Goal: Use online tool/utility: Utilize a website feature to perform a specific function

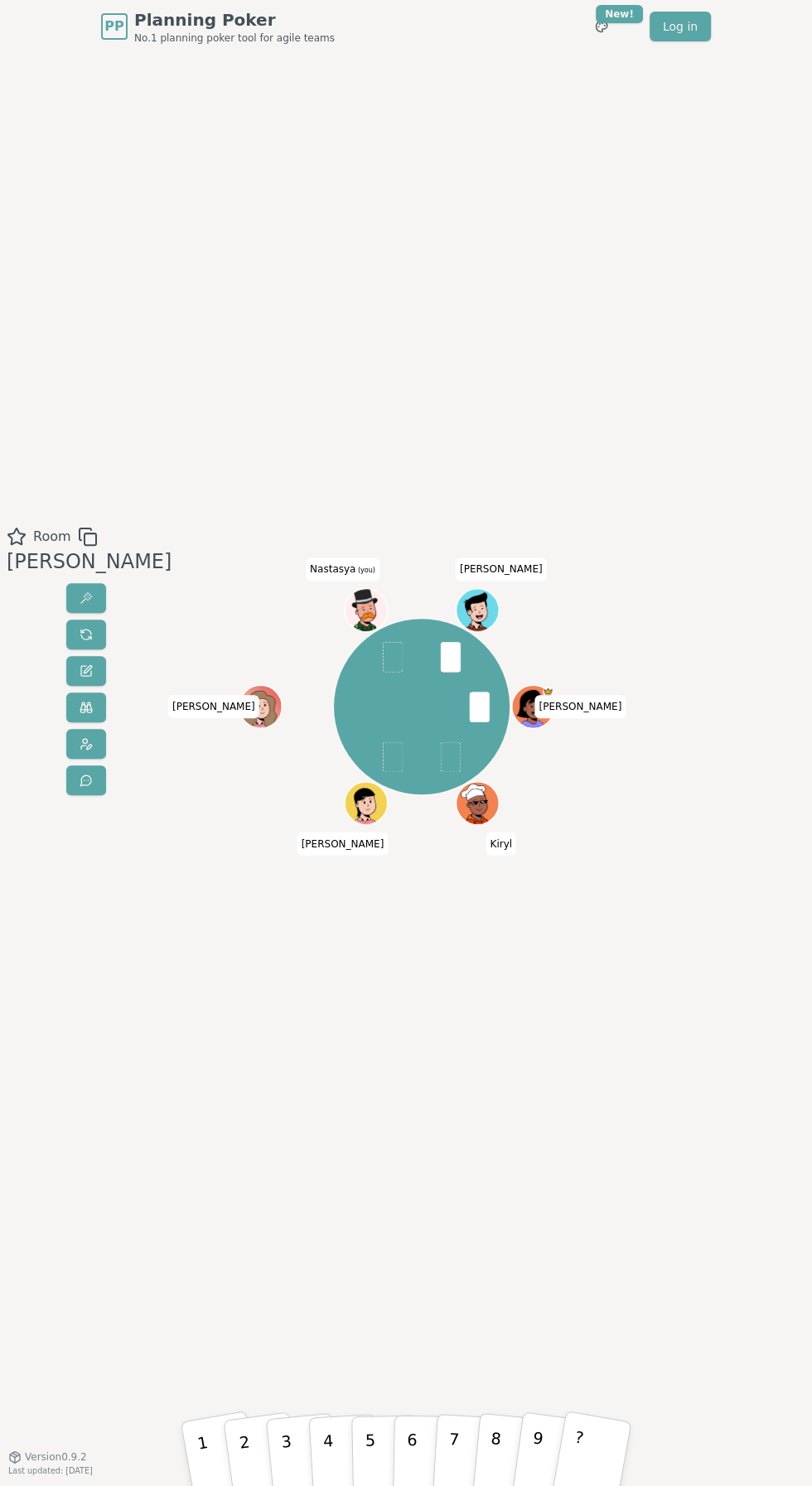
click at [383, 656] on span at bounding box center [393, 656] width 20 height 29
click at [374, 677] on div "Sergei S Kiryl Anatoly Kate Nastasya (you) Pavel" at bounding box center [422, 706] width 176 height 176
click at [315, 1445] on button "4" at bounding box center [344, 1452] width 72 height 103
click at [290, 1452] on p "3" at bounding box center [288, 1454] width 18 height 74
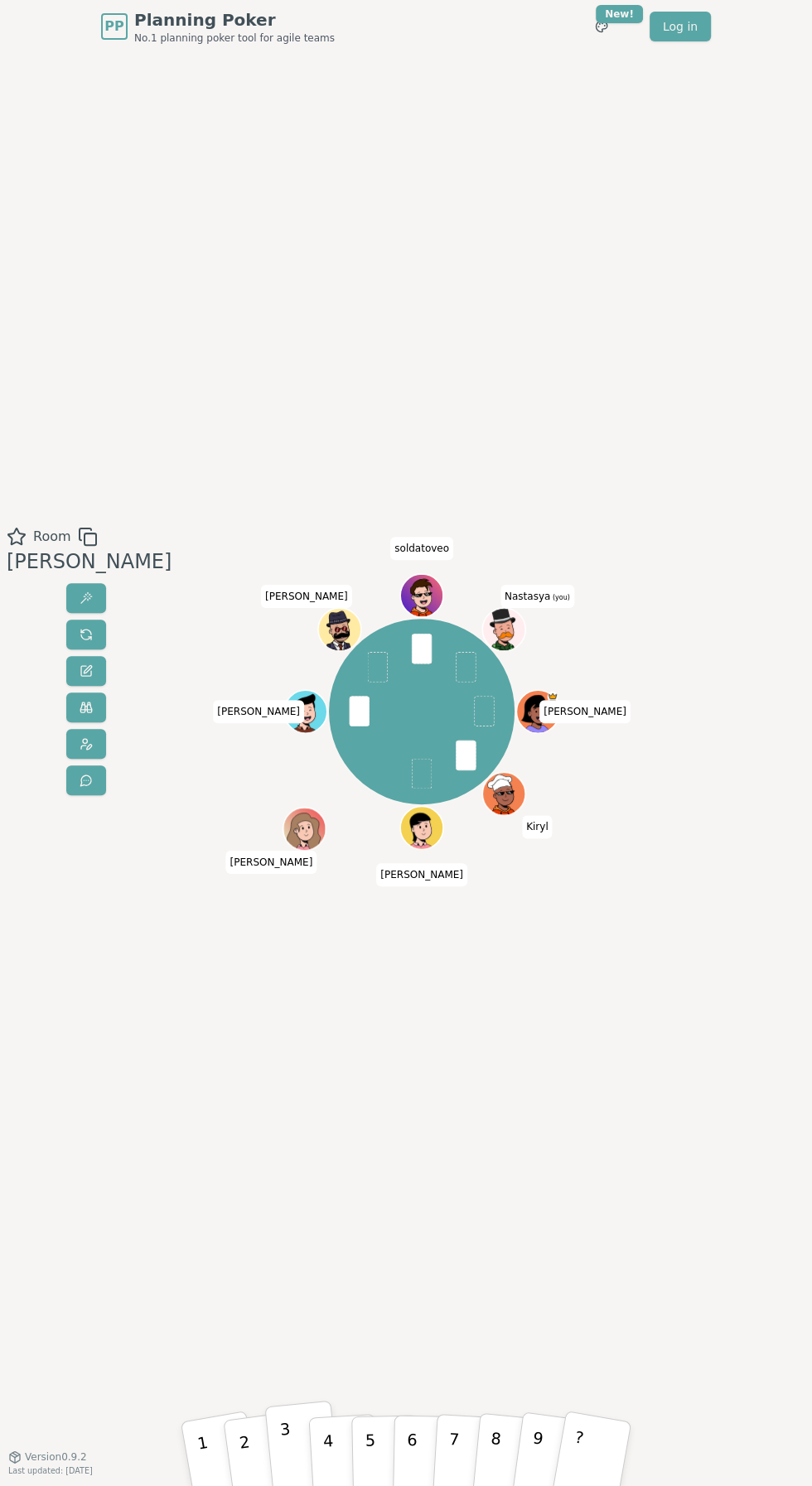
click at [288, 1467] on p "3" at bounding box center [288, 1454] width 18 height 74
click at [455, 671] on span at bounding box center [465, 666] width 20 height 29
click at [400, 1462] on button "6" at bounding box center [427, 1452] width 68 height 101
click at [438, 1377] on div "Room Beavers Majority 6 6 6 3 6 6 6 6 Sergei S Kiryl Anatoly Kate Pavel Sergey …" at bounding box center [406, 754] width 812 height 1403
click at [289, 1469] on p "3" at bounding box center [288, 1454] width 18 height 74
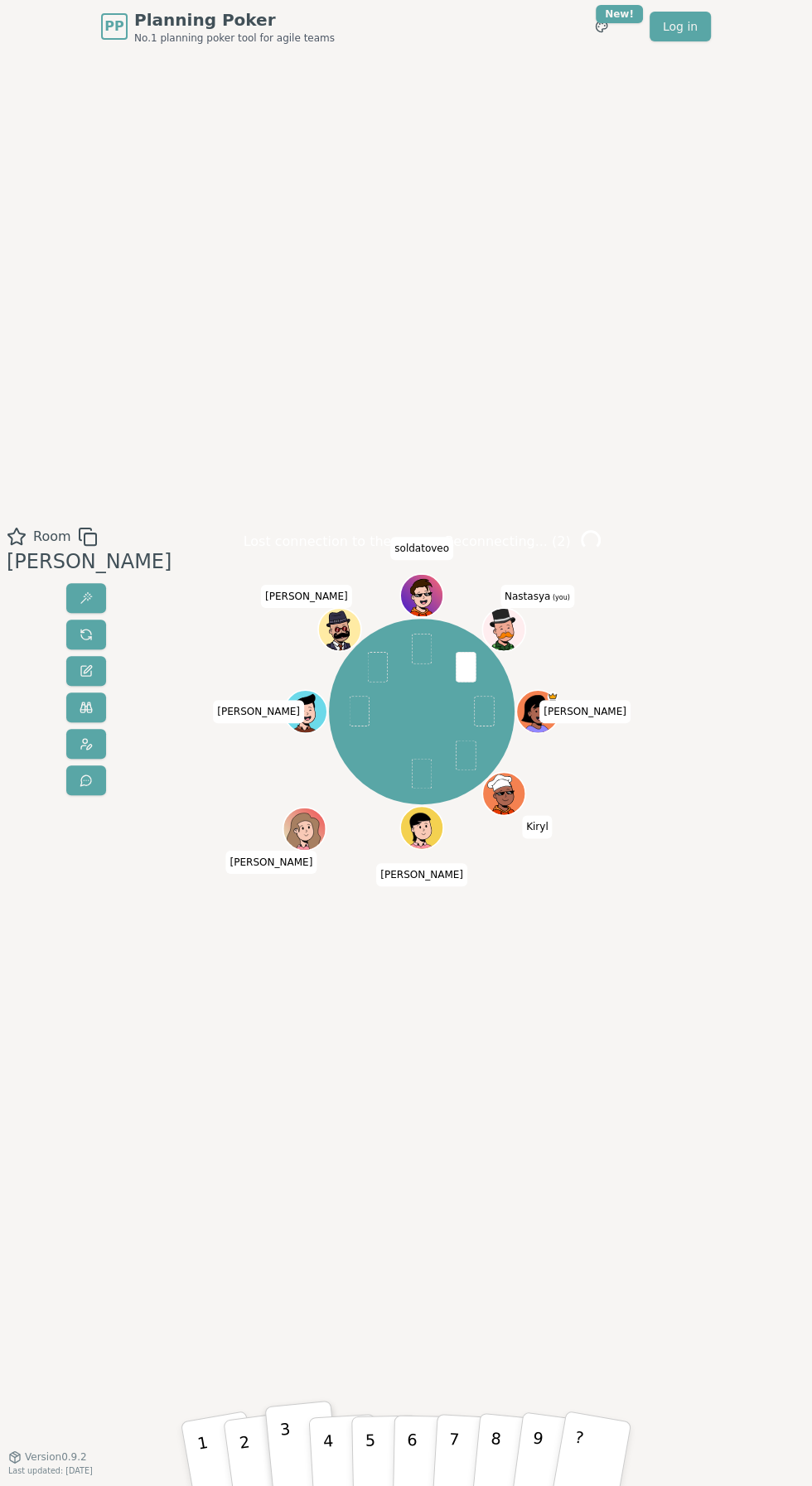
click at [610, 1108] on div "Room [PERSON_NAME] Lost connection to the server. Reconnecting... ( 2 ) [PERSON…" at bounding box center [406, 754] width 812 height 1403
click at [579, 1027] on div "Room [PERSON_NAME] S [PERSON_NAME] [PERSON_NAME] [PERSON_NAME] N soldatoveo [PE…" at bounding box center [406, 754] width 812 height 1403
click at [291, 1431] on button "3" at bounding box center [302, 1452] width 76 height 105
click at [306, 1412] on button "3" at bounding box center [302, 1452] width 76 height 105
click at [431, 1462] on button "6" at bounding box center [427, 1452] width 68 height 101
